Goal: Find specific page/section: Find specific page/section

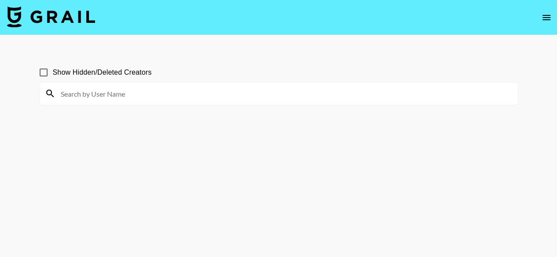
click at [544, 19] on icon "open drawer" at bounding box center [546, 17] width 8 height 5
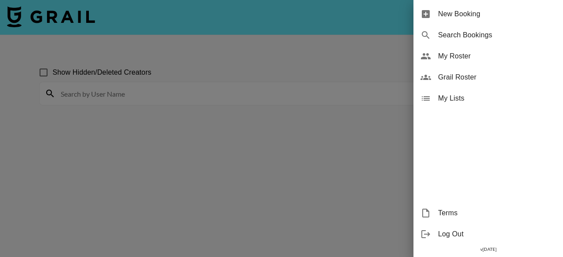
click at [457, 32] on span "Search Bookings" at bounding box center [497, 35] width 118 height 11
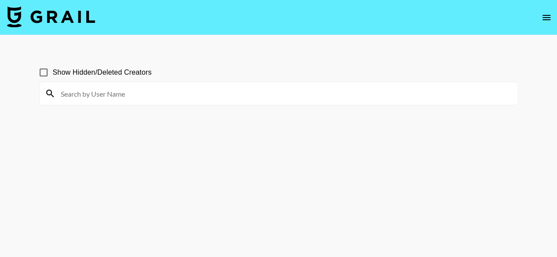
click at [544, 24] on button "open drawer" at bounding box center [546, 18] width 18 height 18
